Goal: Task Accomplishment & Management: Complete application form

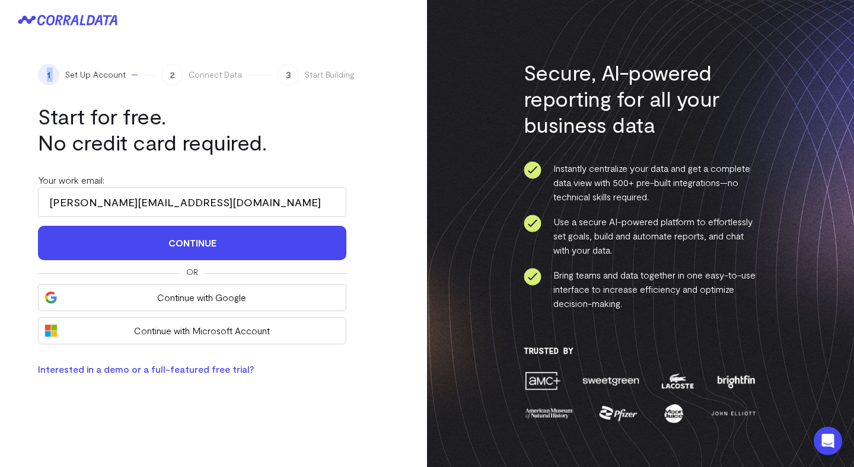
drag, startPoint x: 133, startPoint y: 56, endPoint x: 93, endPoint y: 15, distance: 57.9
click at [93, 15] on div "1 Set Up Account 2 Connect Data 3 Start Building Start for free. No credit card…" at bounding box center [213, 233] width 427 height 467
click at [51, 24] on icon at bounding box center [61, 20] width 48 height 11
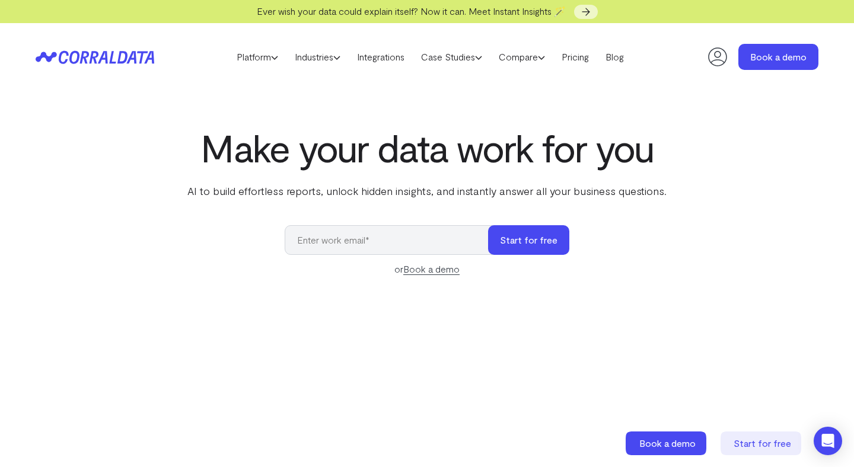
click at [718, 46] on icon at bounding box center [718, 57] width 24 height 24
